Goal: Task Accomplishment & Management: Use online tool/utility

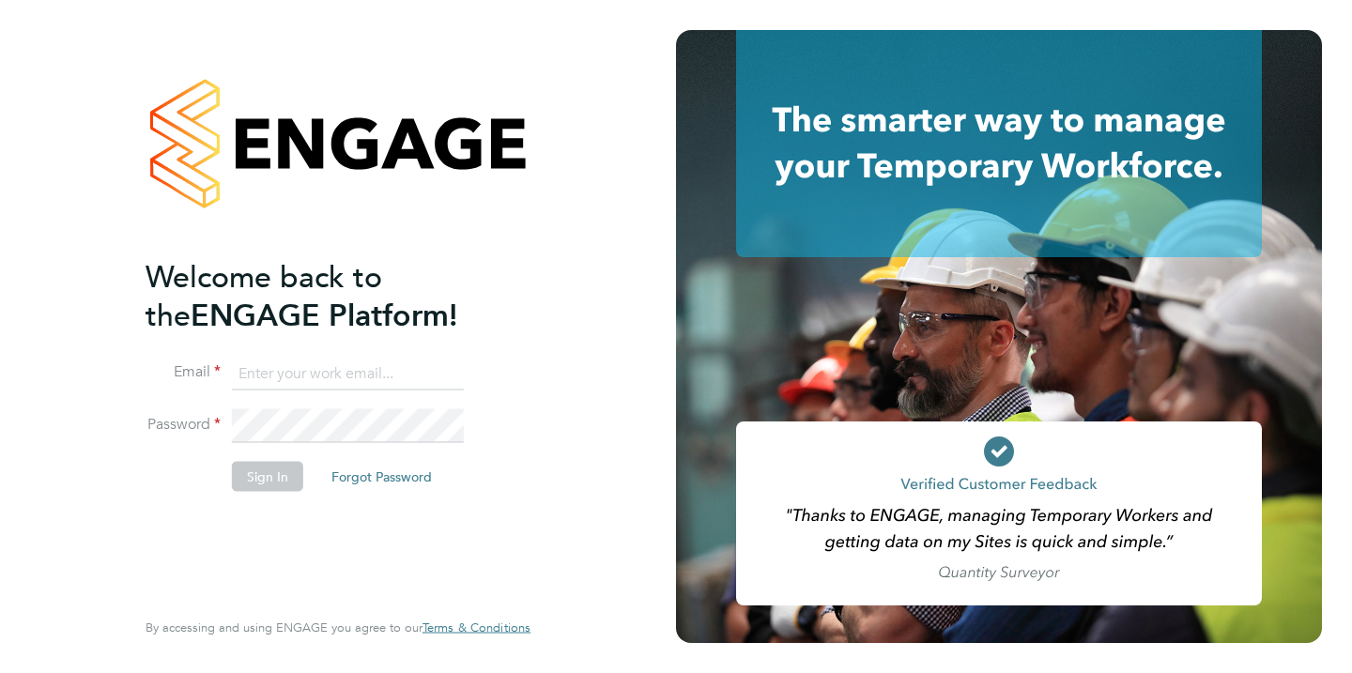
type input "trina001@hotmail.co.uk"
click at [286, 472] on button "Sign In" at bounding box center [267, 476] width 71 height 30
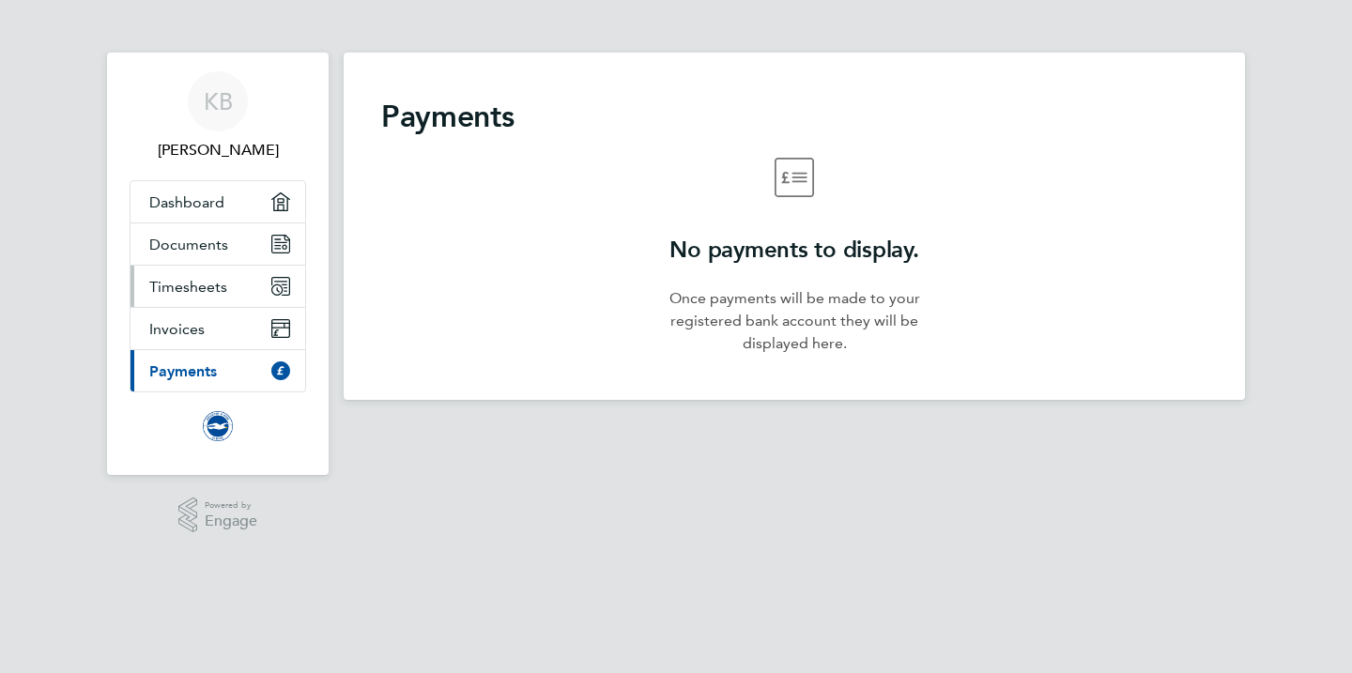
click at [216, 284] on span "Timesheets" at bounding box center [188, 287] width 78 height 18
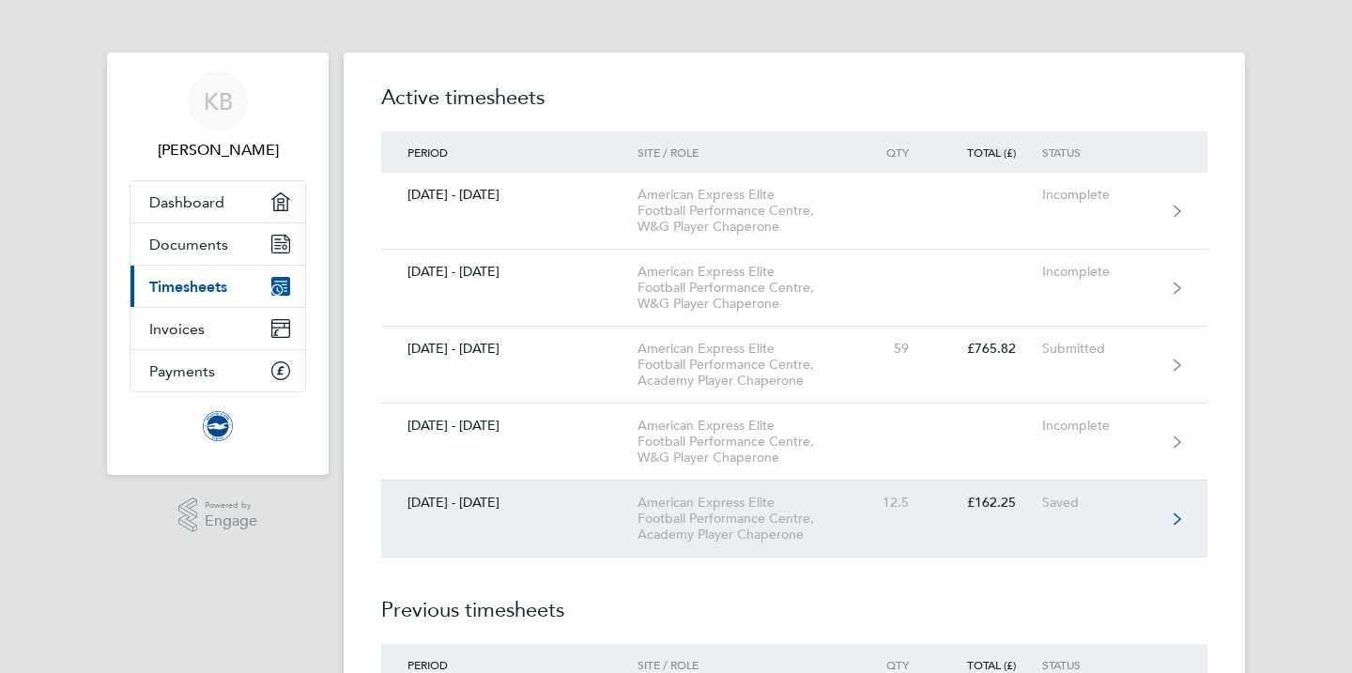
click at [706, 521] on div "American Express Elite Football Performance Centre, Academy Player Chaperone" at bounding box center [744, 519] width 215 height 48
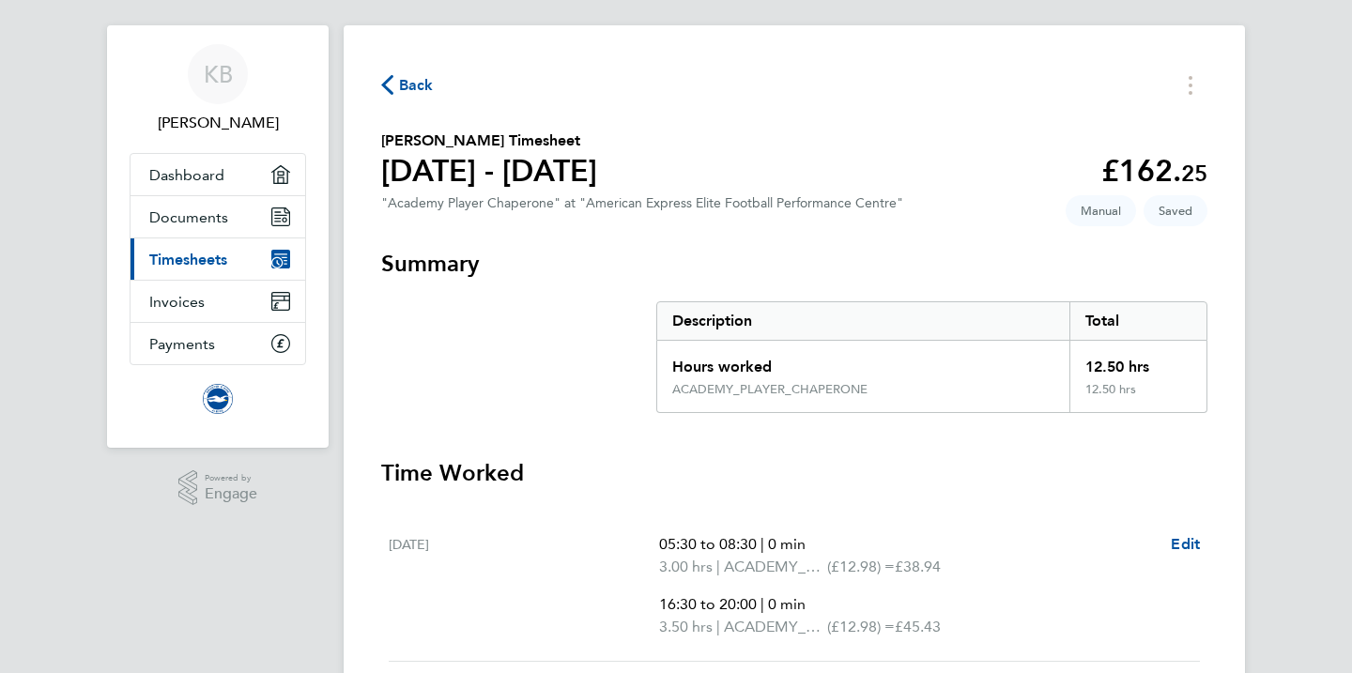
scroll to position [7, 0]
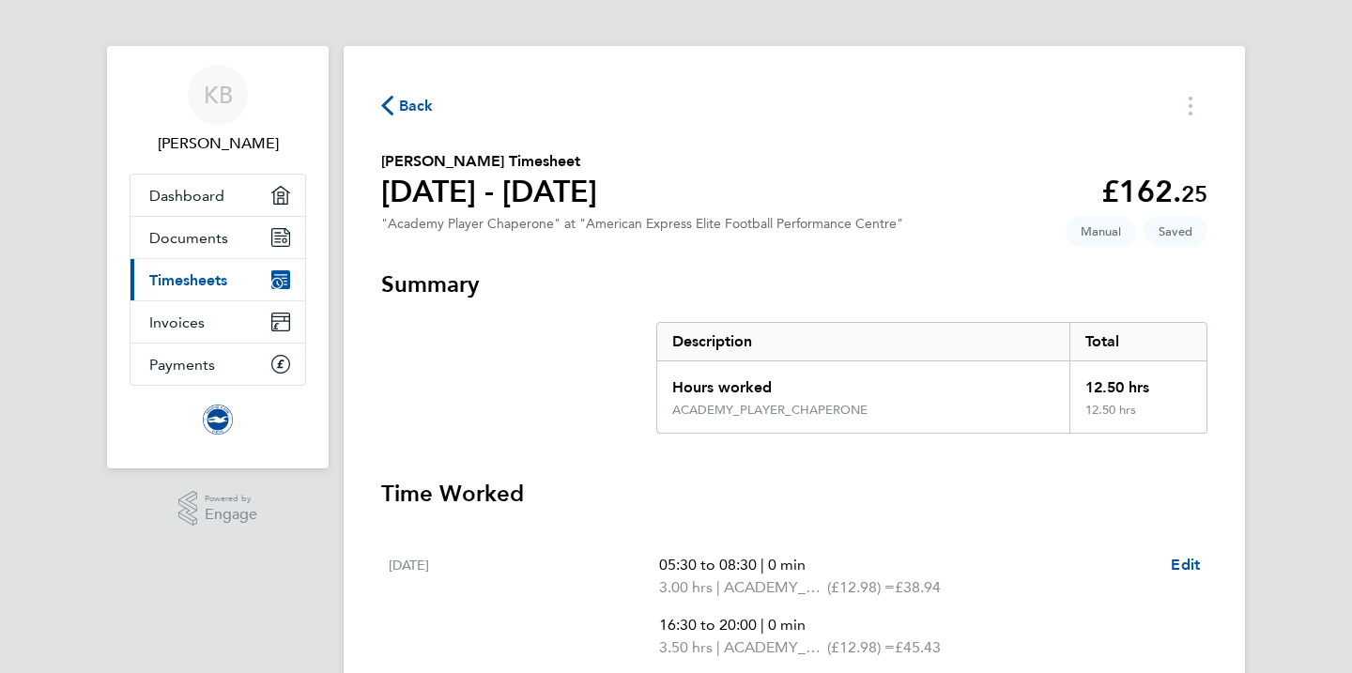
click at [195, 284] on span "Timesheets" at bounding box center [188, 280] width 78 height 18
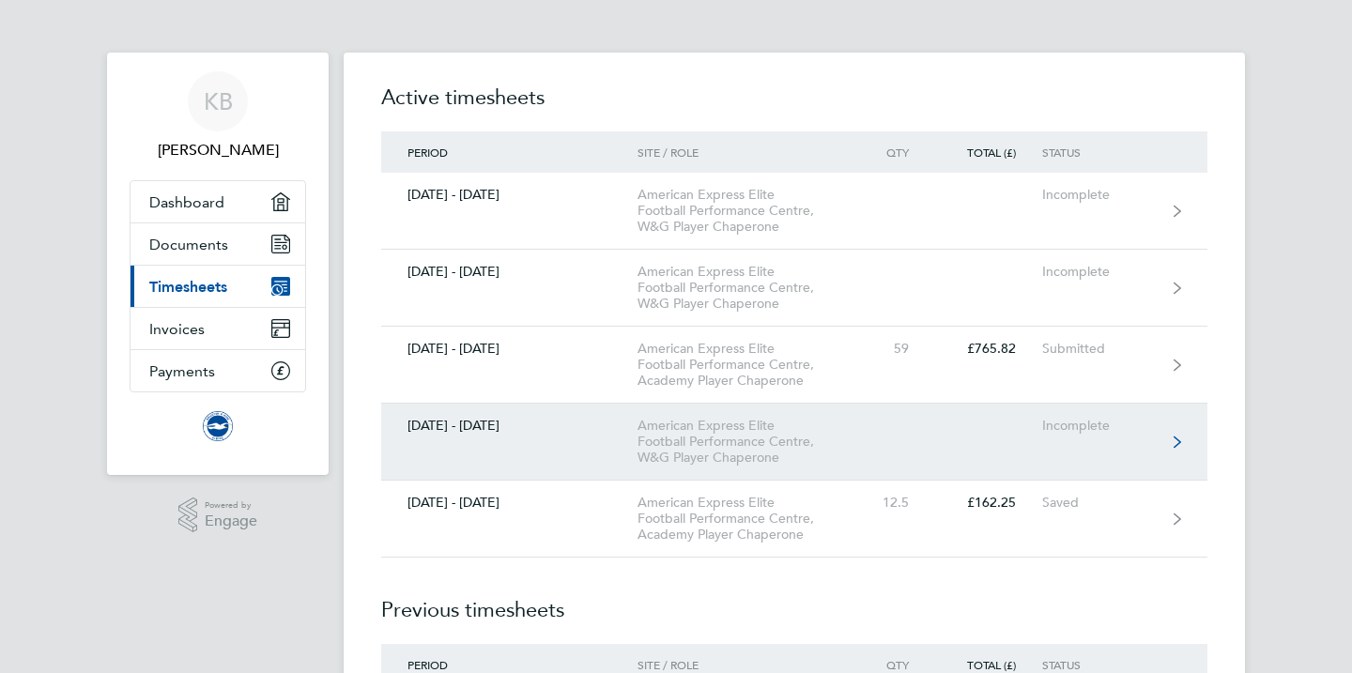
click at [837, 438] on div "American Express Elite Football Performance Centre, W&G Player Chaperone" at bounding box center [744, 442] width 215 height 48
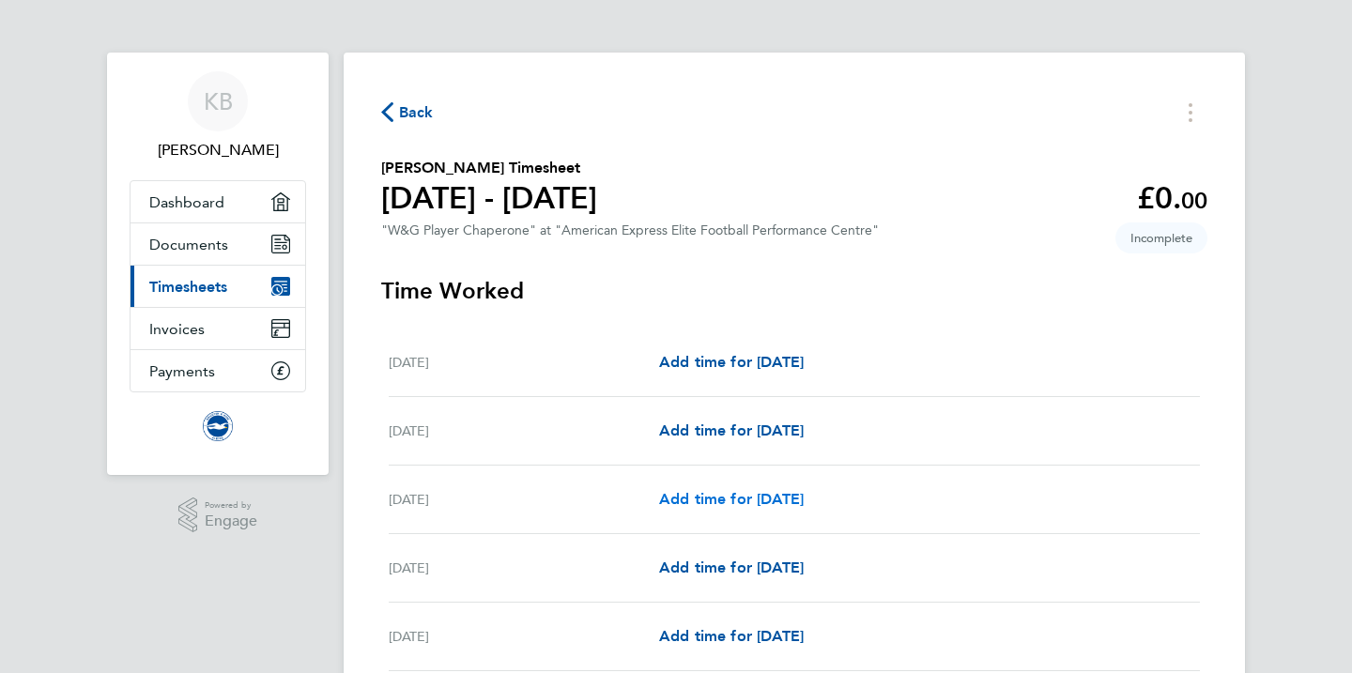
click at [763, 495] on span "Add time for [DATE]" at bounding box center [731, 499] width 145 height 18
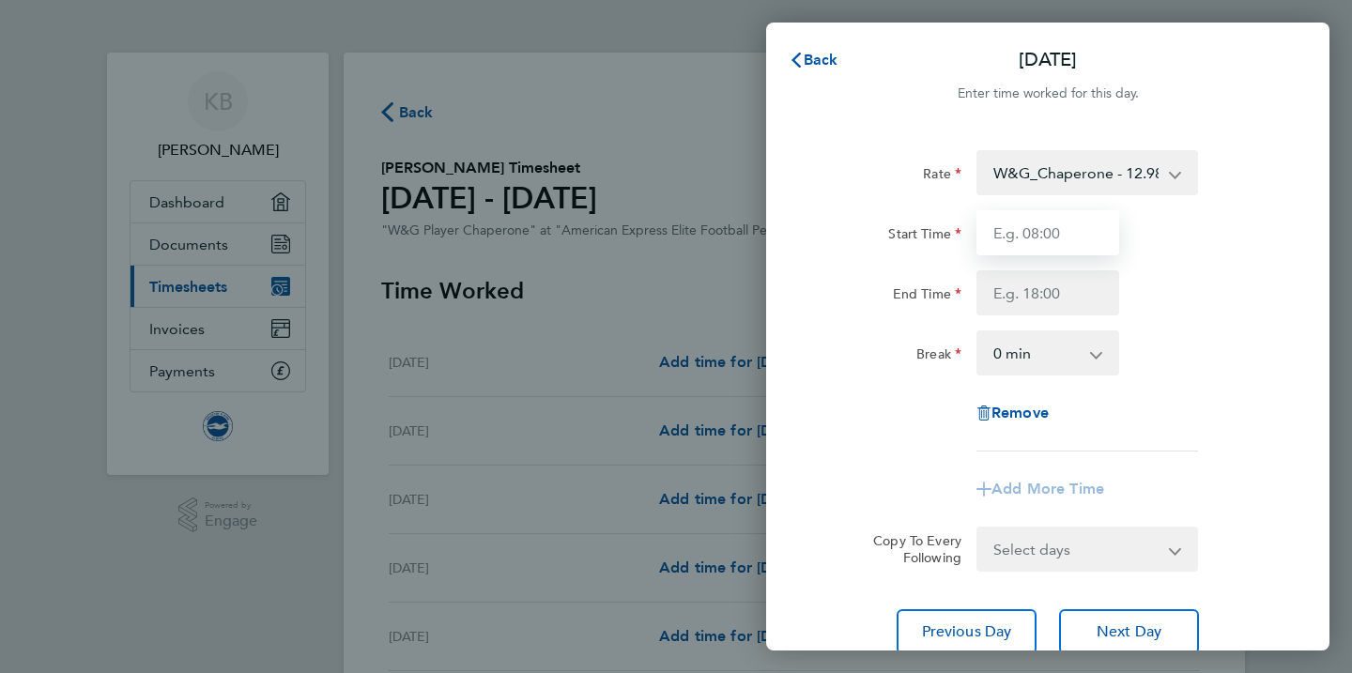
click at [1011, 235] on input "Start Time" at bounding box center [1047, 232] width 143 height 45
type input "05:30"
click at [1014, 301] on input "End Time" at bounding box center [1047, 292] width 143 height 45
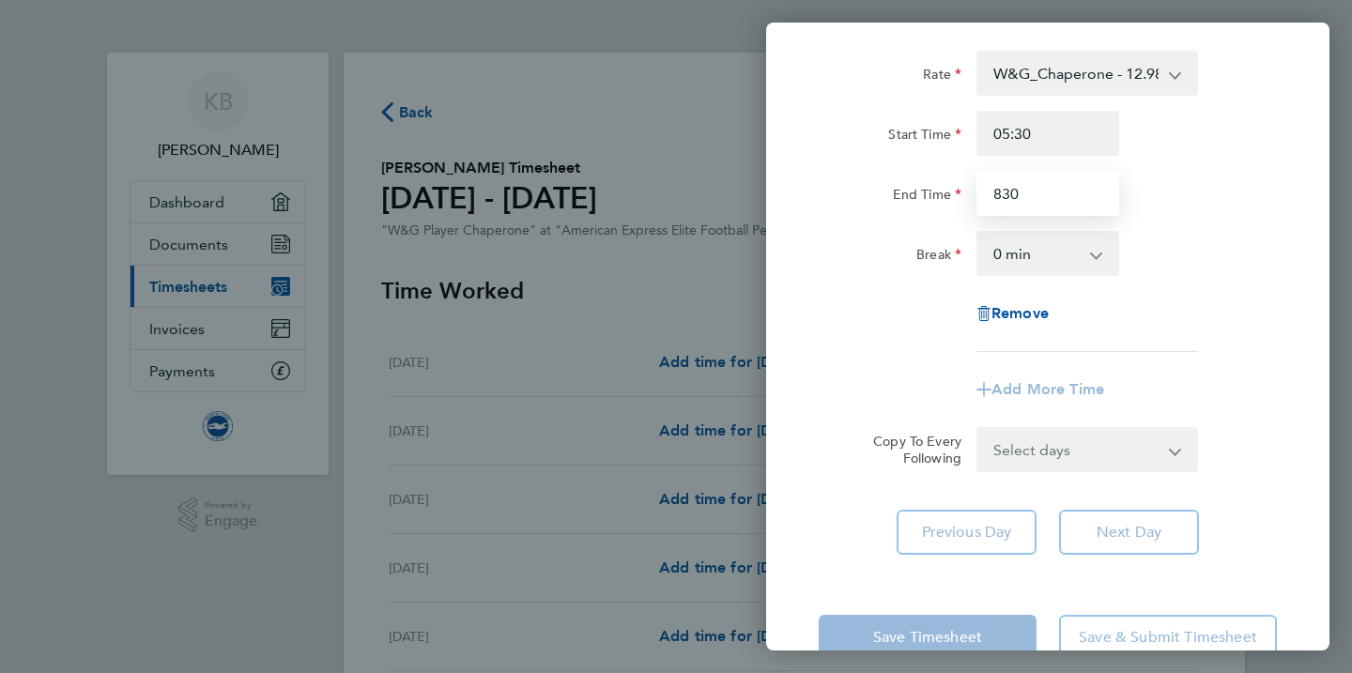
scroll to position [146, 0]
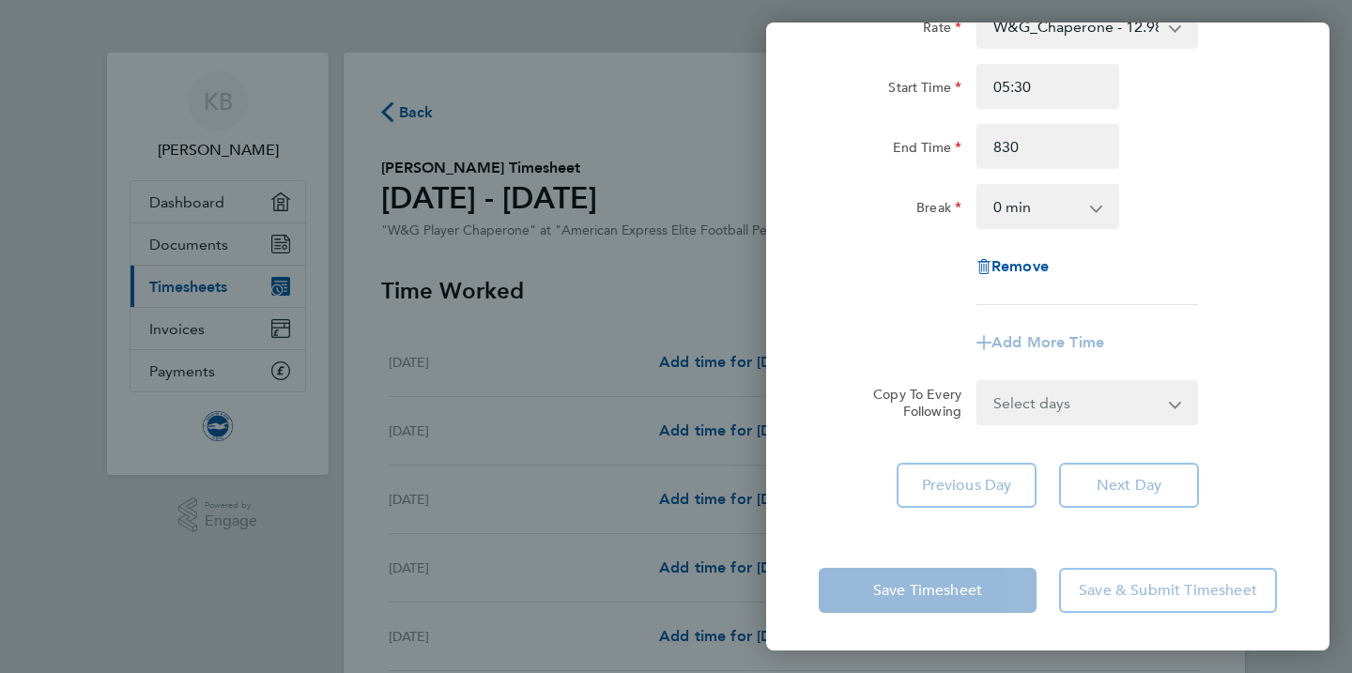
type input "08:30"
click at [949, 591] on div "Save Timesheet Save & Submit Timesheet" at bounding box center [1047, 590] width 563 height 120
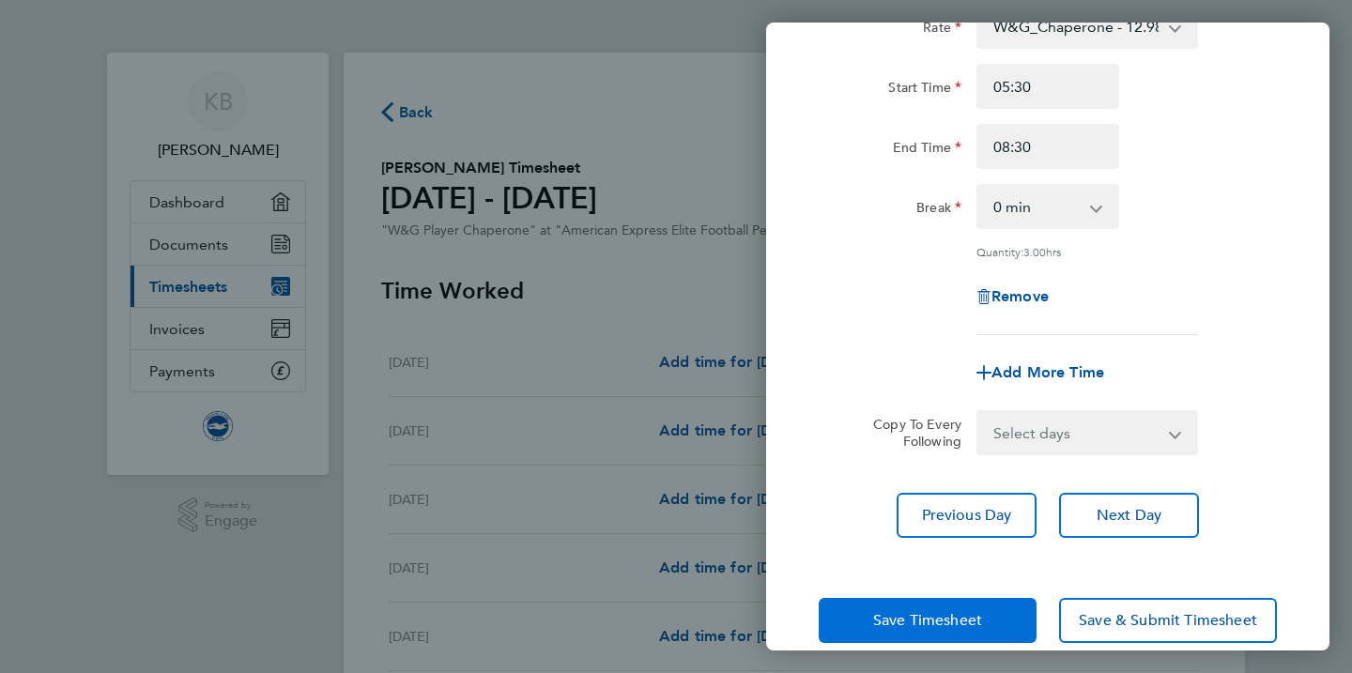
click at [939, 615] on span "Save Timesheet" at bounding box center [927, 620] width 109 height 19
